Goal: Find specific page/section: Find specific page/section

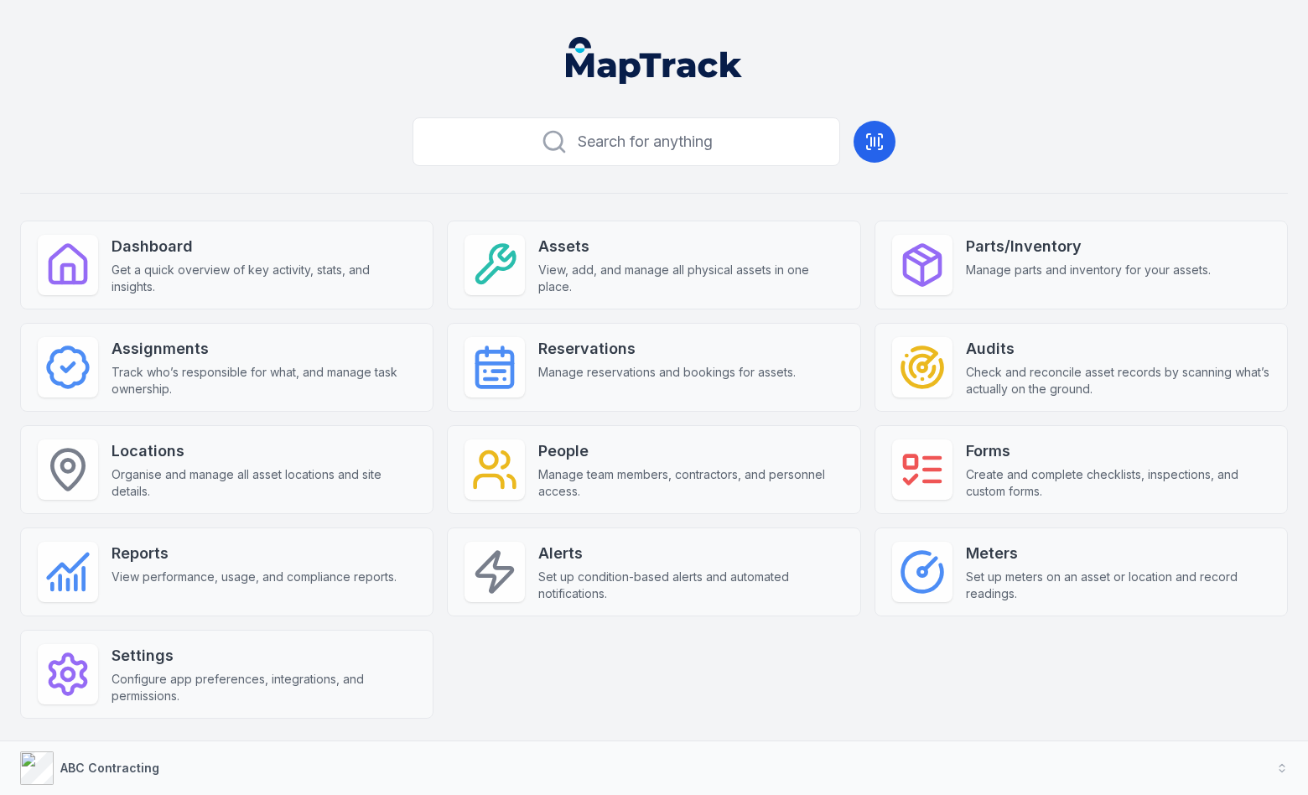
click at [437, 319] on div "Dashboard Get a quick overview of key activity, stats, and insights. Assets Vie…" at bounding box center [654, 470] width 1268 height 498
click at [436, 310] on div "Dashboard Get a quick overview of key activity, stats, and insights. Assets Vie…" at bounding box center [654, 470] width 1268 height 498
click at [436, 201] on div "Search for anything Dashboard Get a quick overview of key activity, stats, and …" at bounding box center [654, 442] width 1268 height 662
click at [437, 203] on div "Search for anything Dashboard Get a quick overview of key activity, stats, and …" at bounding box center [654, 442] width 1268 height 662
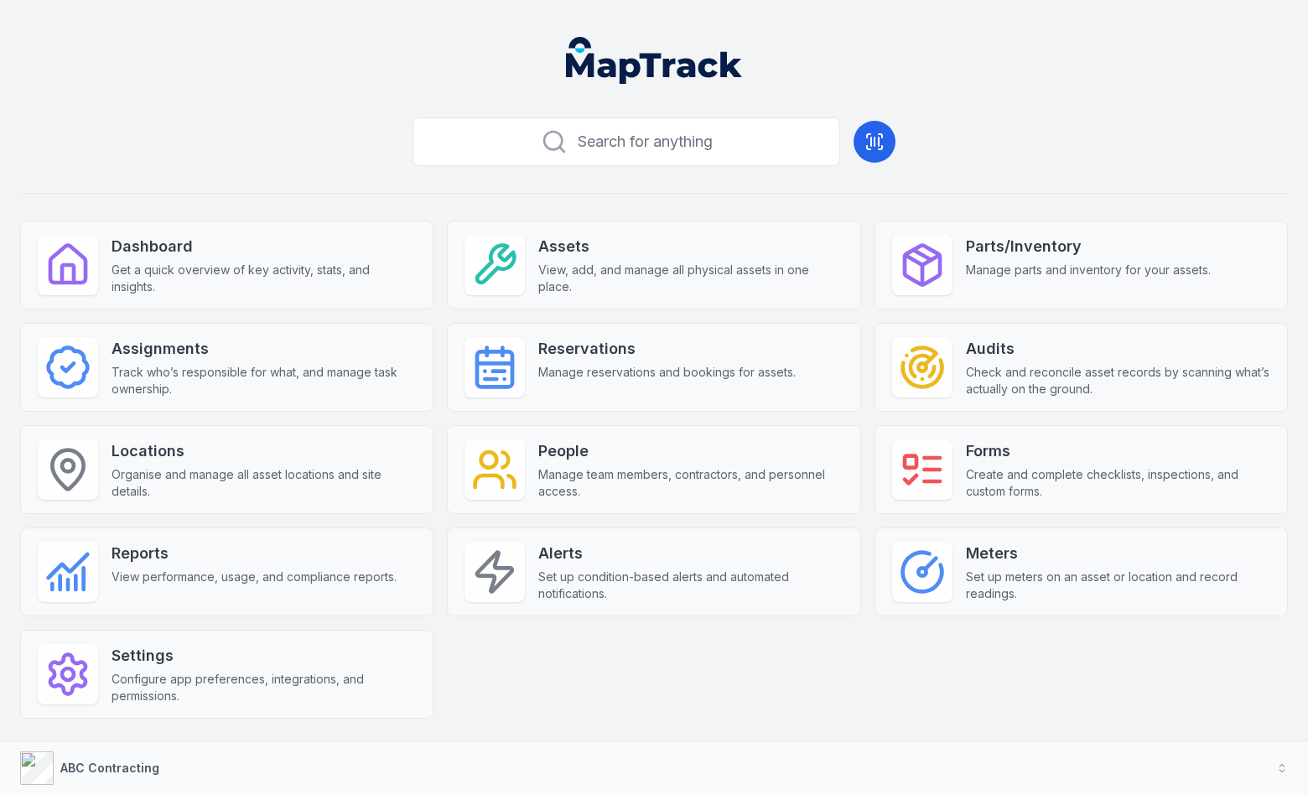
click at [437, 203] on div "Search for anything Dashboard Get a quick overview of key activity, stats, and …" at bounding box center [654, 442] width 1268 height 662
click at [634, 205] on div "Search for anything Dashboard Get a quick overview of key activity, stats, and …" at bounding box center [654, 442] width 1268 height 662
click at [901, 202] on div "Search for anything Dashboard Get a quick overview of key activity, stats, and …" at bounding box center [654, 442] width 1268 height 662
click at [915, 201] on div "Search for anything Dashboard Get a quick overview of key activity, stats, and …" at bounding box center [654, 442] width 1268 height 662
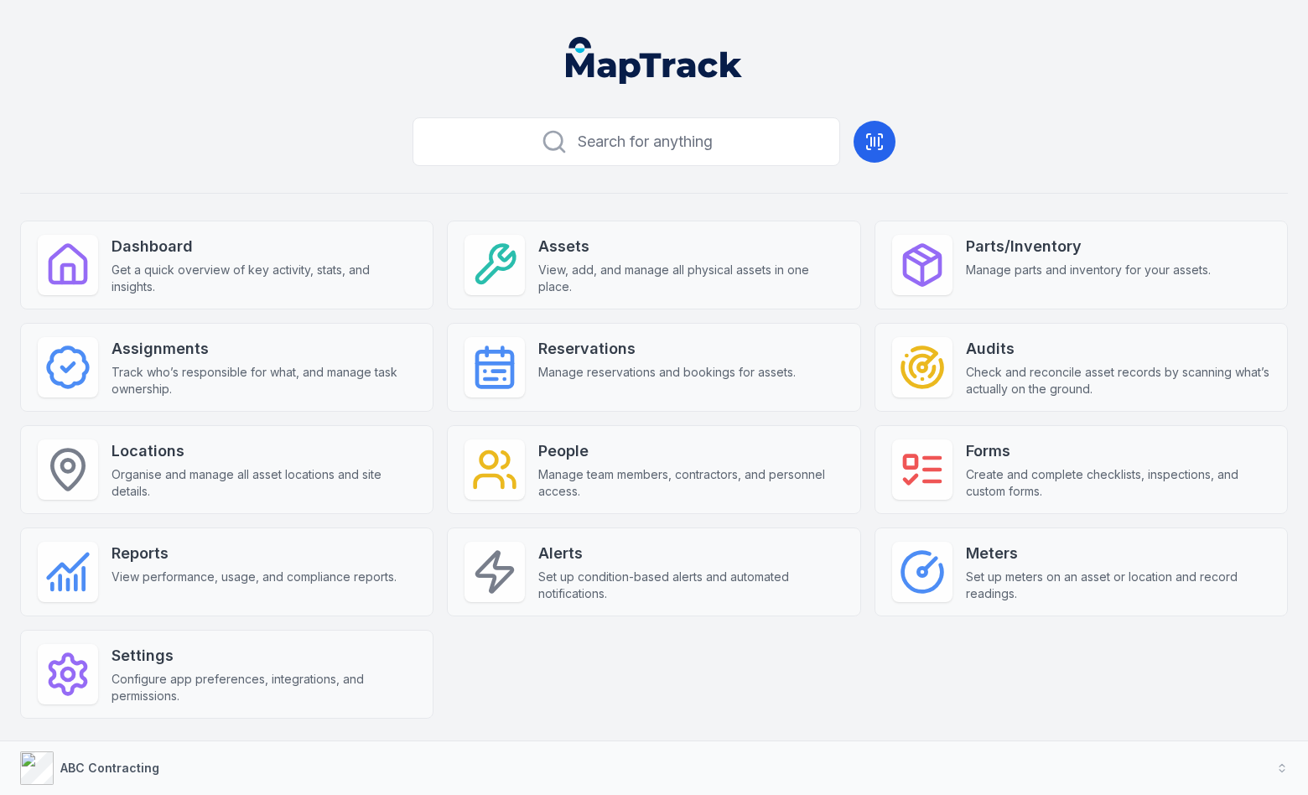
click at [915, 201] on div "Search for anything Dashboard Get a quick overview of key activity, stats, and …" at bounding box center [654, 442] width 1268 height 662
click at [920, 138] on div "Search for anything Dashboard Get a quick overview of key activity, stats, and …" at bounding box center [654, 442] width 1268 height 662
click at [933, 134] on div "Search for anything Dashboard Get a quick overview of key activity, stats, and …" at bounding box center [654, 442] width 1268 height 662
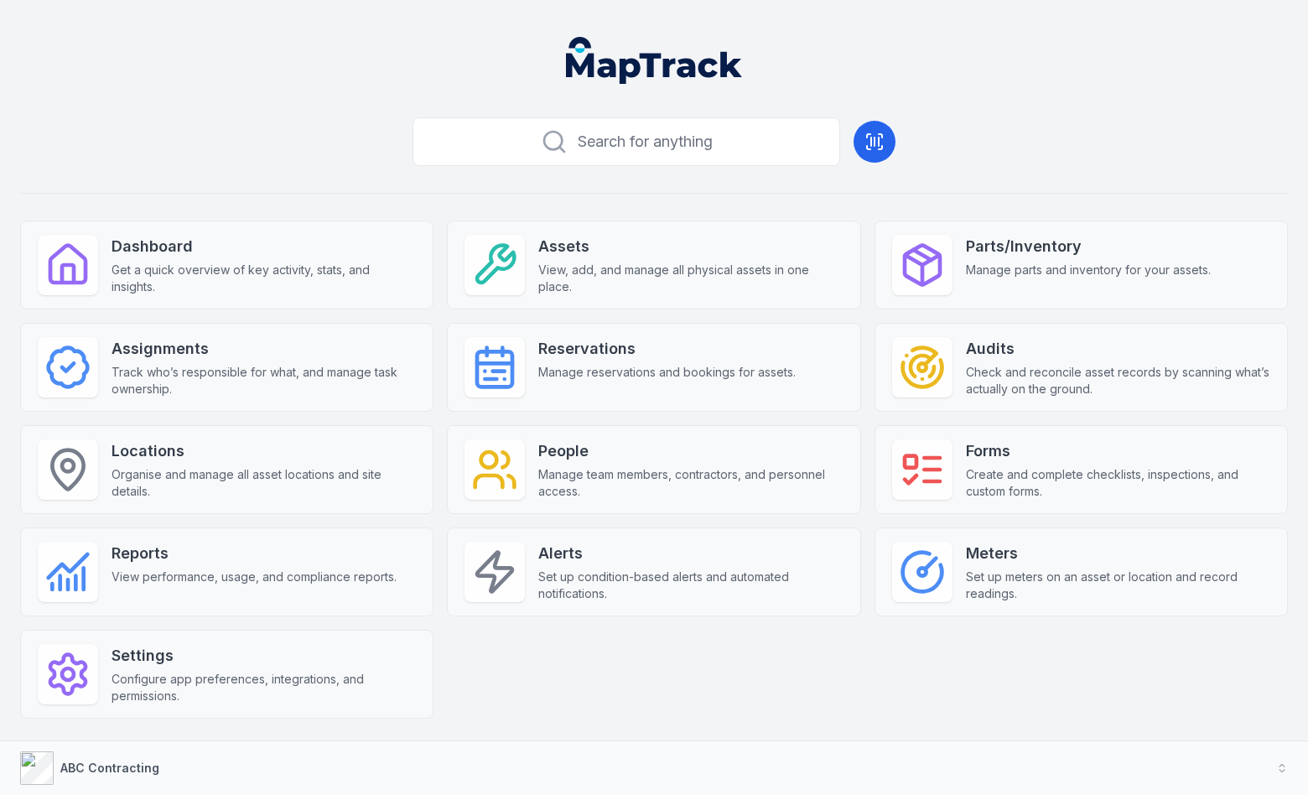
click at [933, 134] on div "Search for anything Dashboard Get a quick overview of key activity, stats, and …" at bounding box center [654, 442] width 1268 height 662
click at [908, 208] on div "Search for anything Dashboard Get a quick overview of key activity, stats, and …" at bounding box center [654, 442] width 1268 height 662
click at [634, 198] on div "Search for anything Dashboard Get a quick overview of key activity, stats, and …" at bounding box center [654, 442] width 1268 height 662
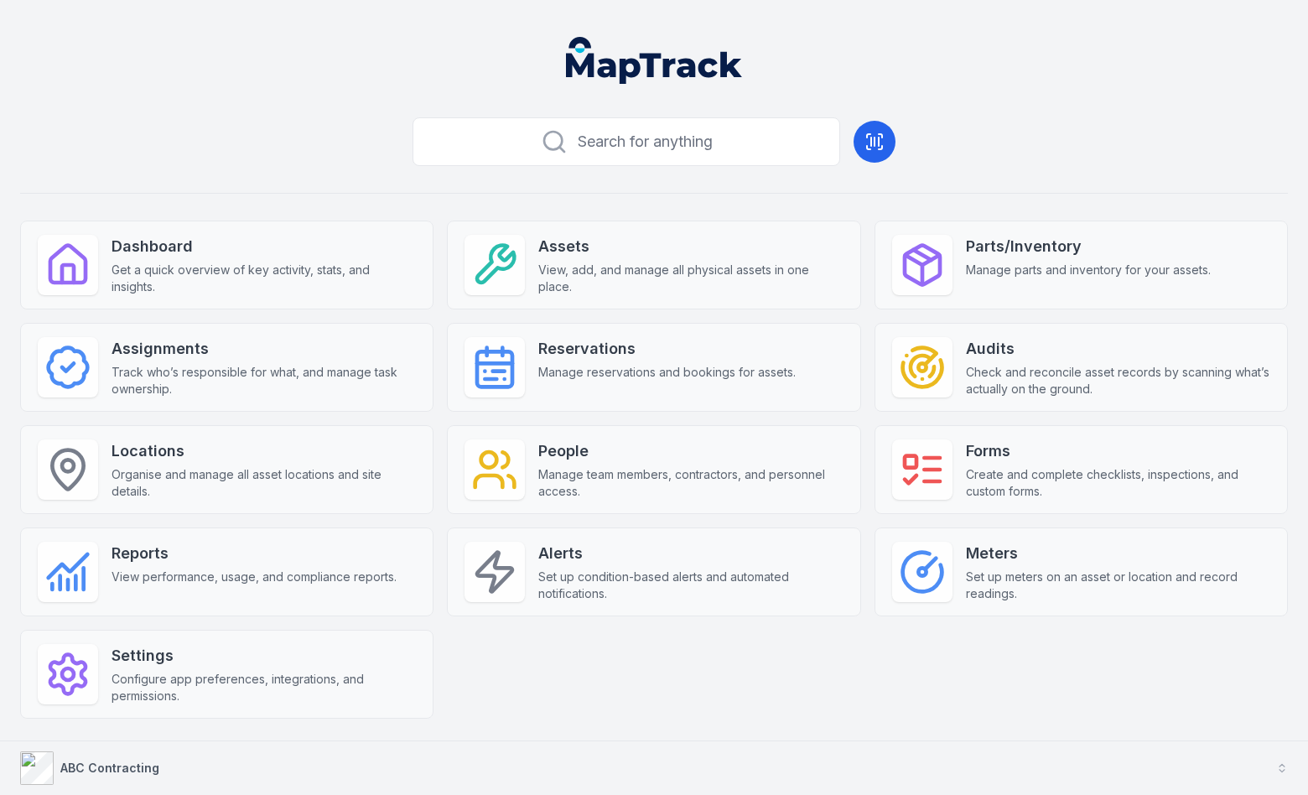
click at [328, 766] on button "ABC Contracting" at bounding box center [654, 768] width 1308 height 54
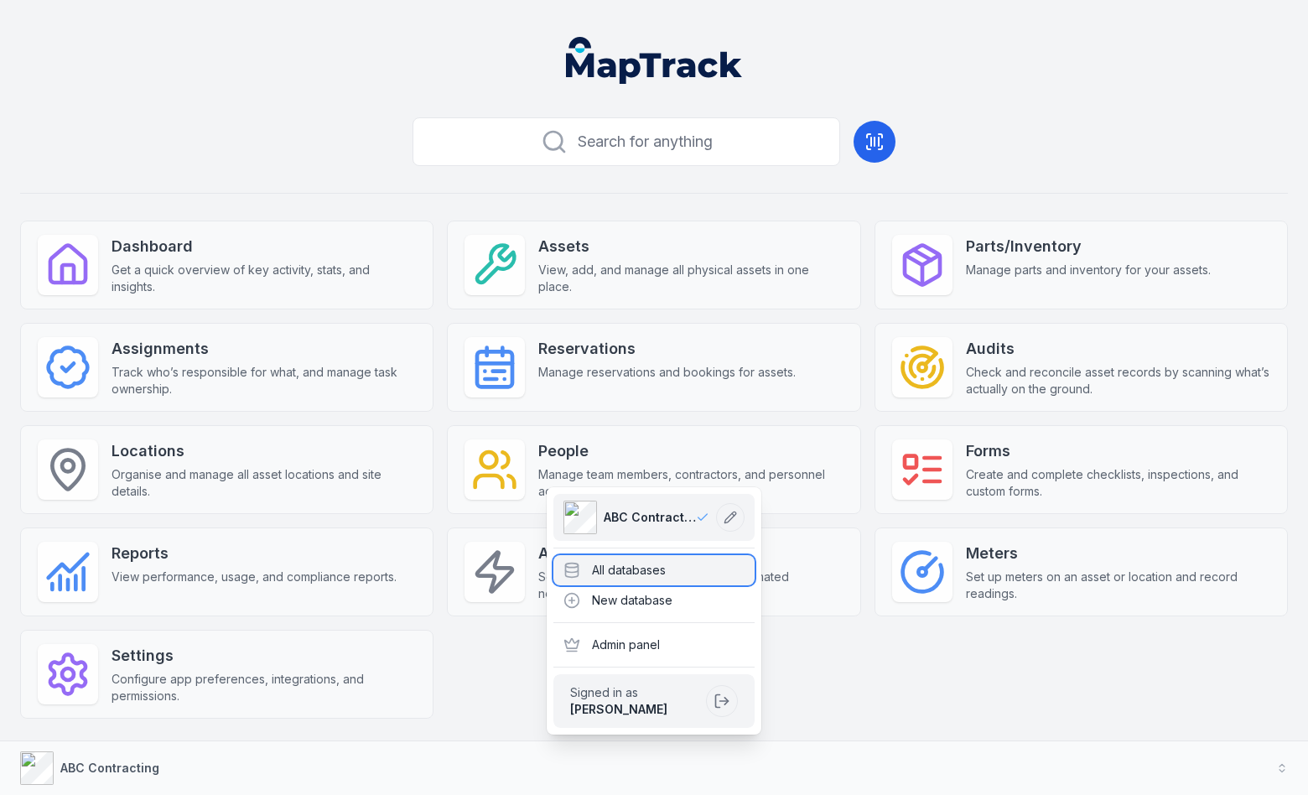
click at [606, 574] on div "All databases" at bounding box center [653, 570] width 201 height 30
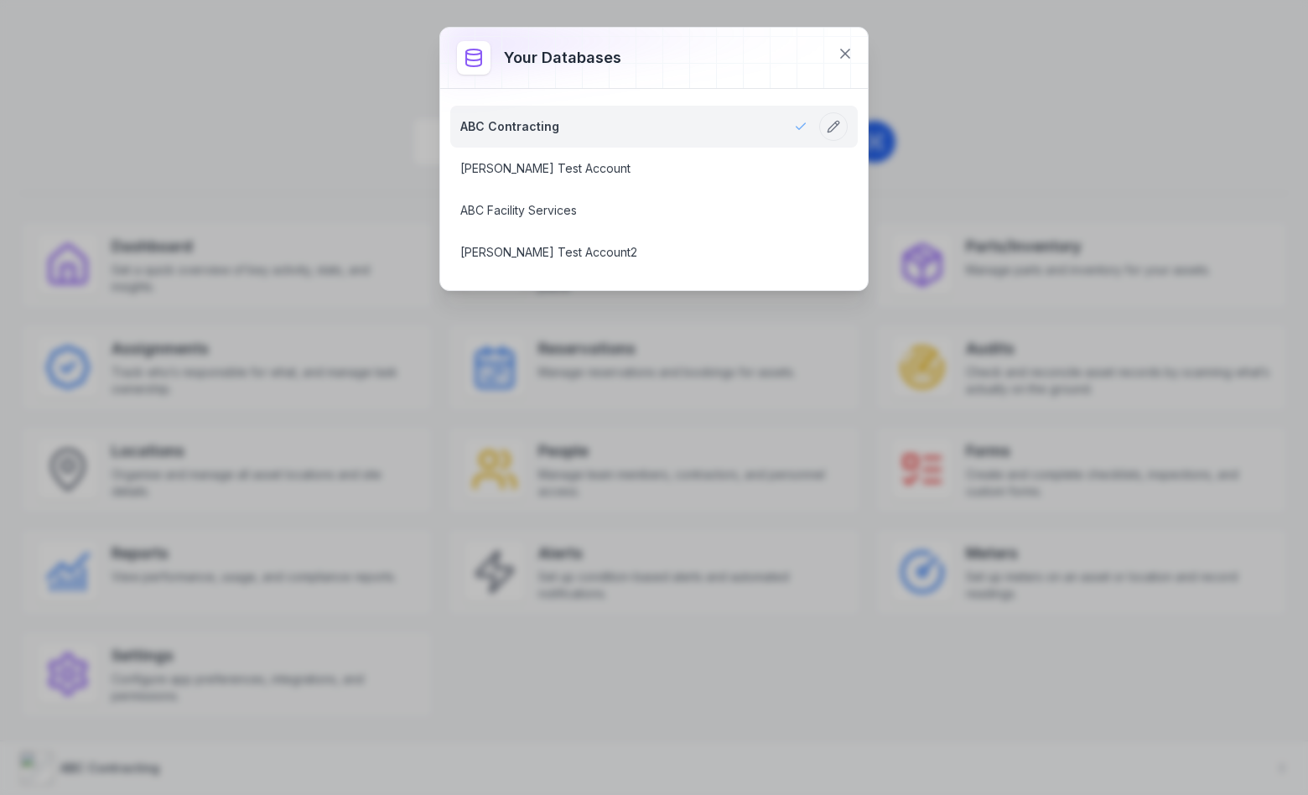
click at [685, 54] on div at bounding box center [654, 58] width 428 height 60
